Goal: Find specific page/section: Find specific page/section

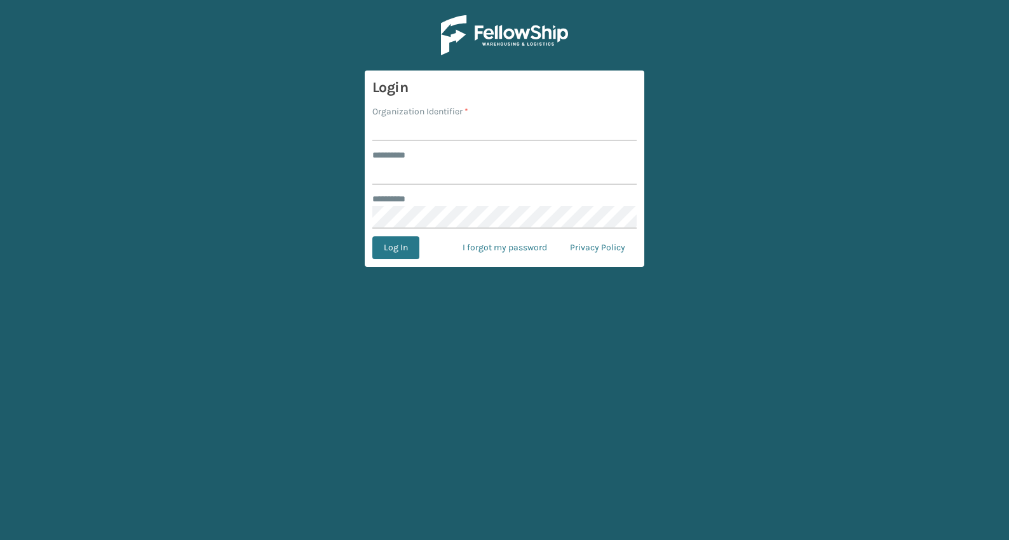
type input "**********"
type input "JumpSport"
click at [372, 236] on button "Log In" at bounding box center [395, 247] width 47 height 23
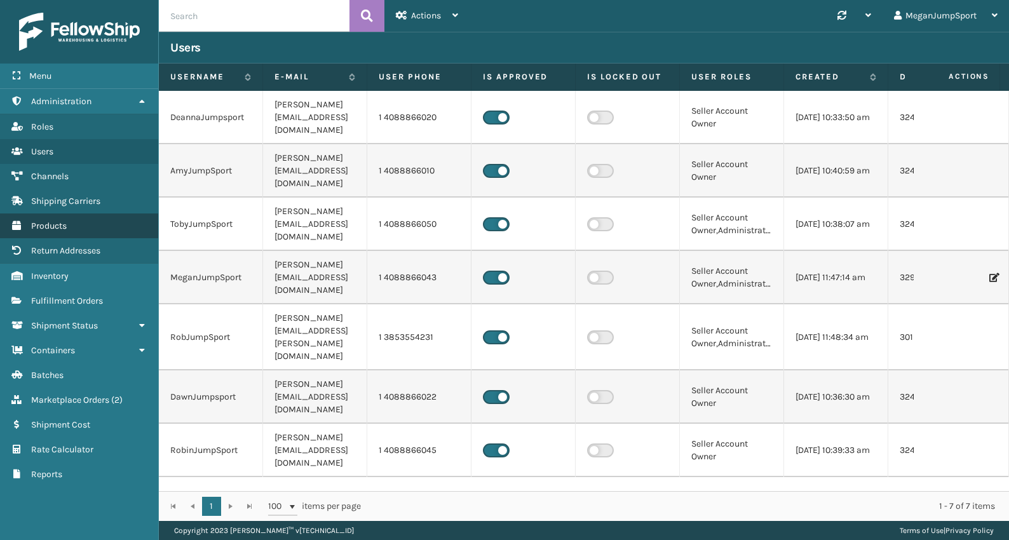
click at [65, 224] on span "Products" at bounding box center [49, 225] width 36 height 11
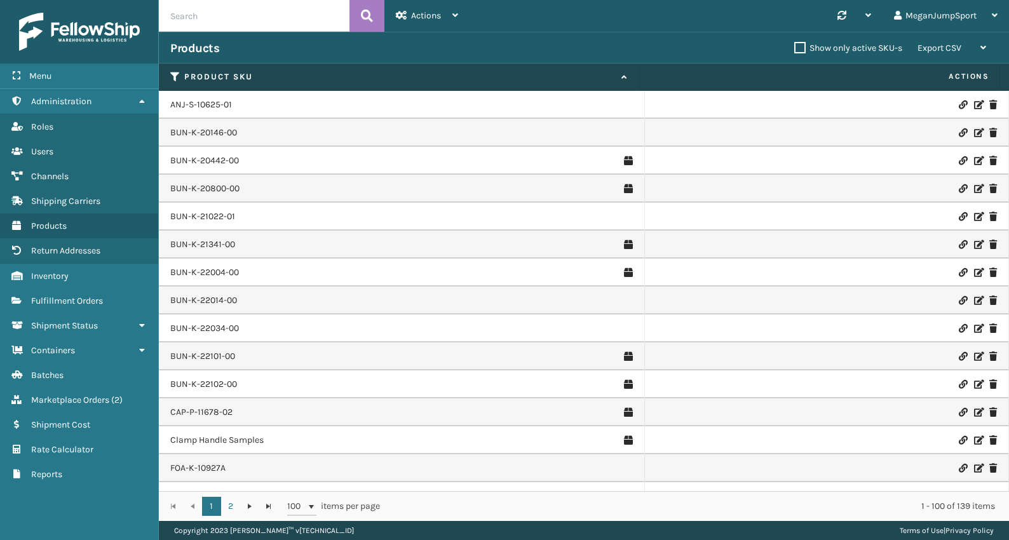
click at [246, 19] on input "text" at bounding box center [254, 16] width 191 height 32
paste input "RBJ-S-22223-00"
type input "RBJ-S-22223-00"
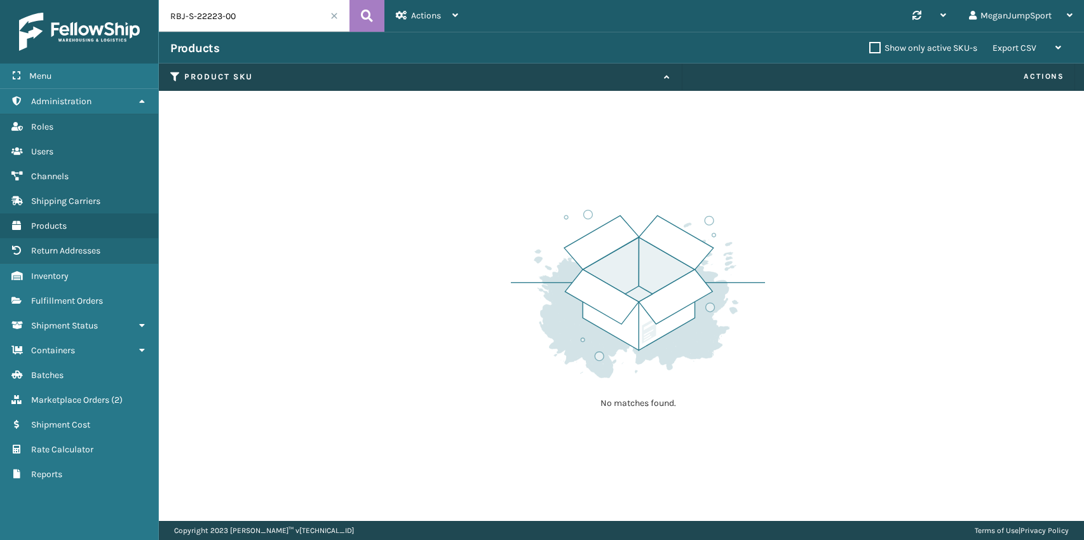
click at [332, 18] on span at bounding box center [334, 16] width 8 height 8
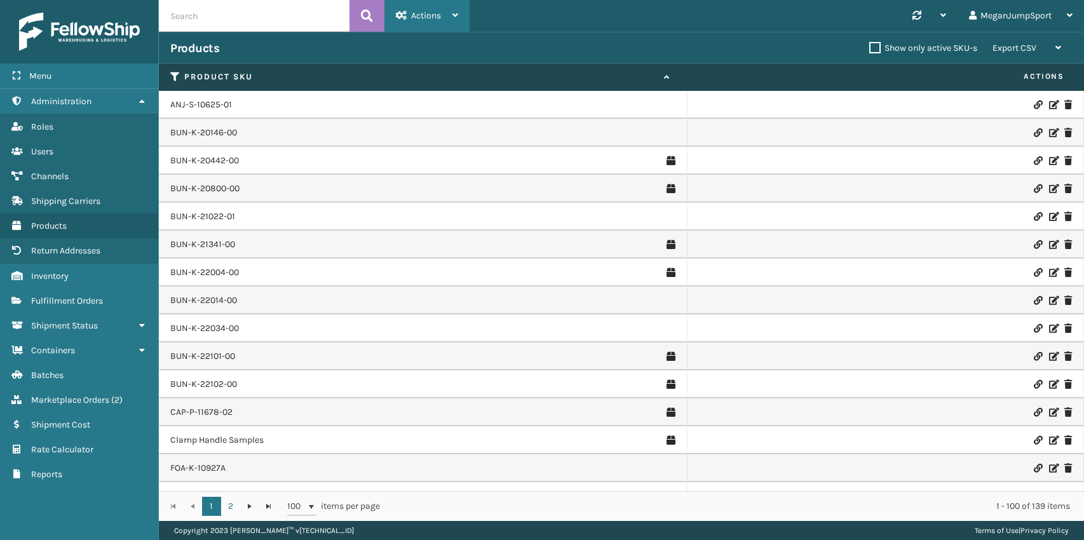
click at [448, 14] on div "Actions" at bounding box center [427, 16] width 62 height 32
click at [706, 34] on div "Products Show only active SKU-s Export CSV Export Current Page Export All Pages" at bounding box center [621, 48] width 925 height 32
